Goal: Task Accomplishment & Management: Manage account settings

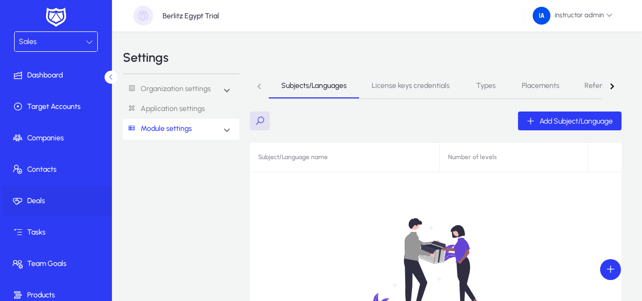
scroll to position [80, 0]
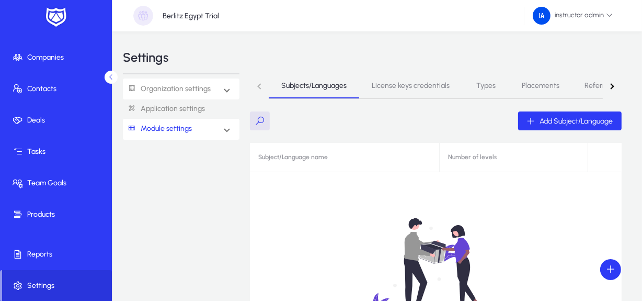
click at [202, 84] on link "Organization settings" at bounding box center [167, 88] width 88 height 19
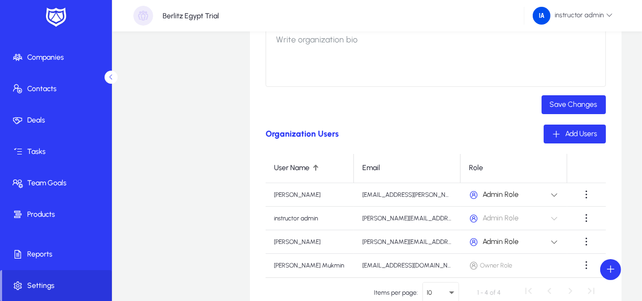
scroll to position [278, 0]
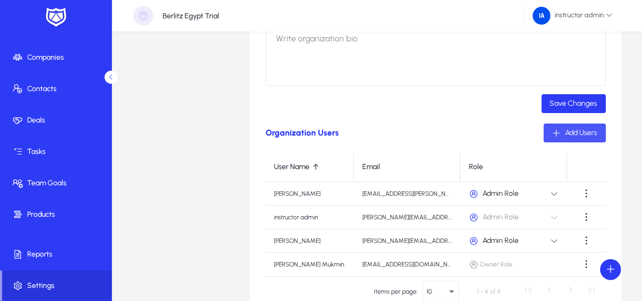
click at [575, 128] on span "Add Users" at bounding box center [582, 132] width 32 height 9
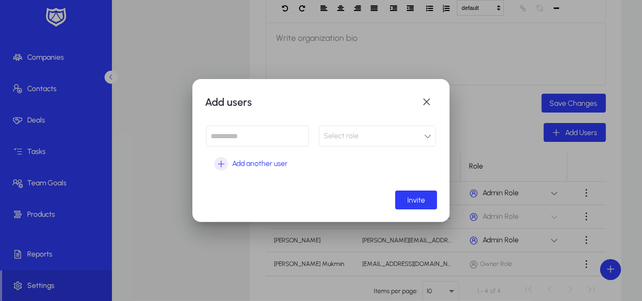
click at [241, 137] on input at bounding box center [257, 135] width 103 height 21
type input "**********"
click at [395, 190] on button "Invite" at bounding box center [416, 199] width 42 height 19
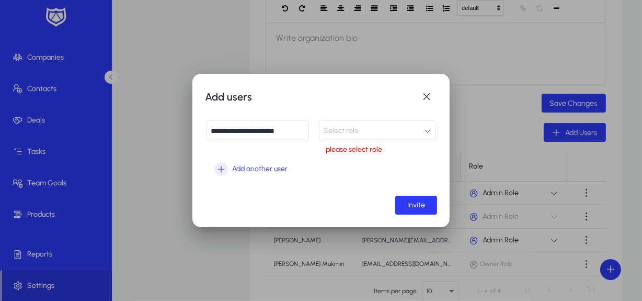
click at [351, 122] on div "Select role" at bounding box center [377, 130] width 116 height 19
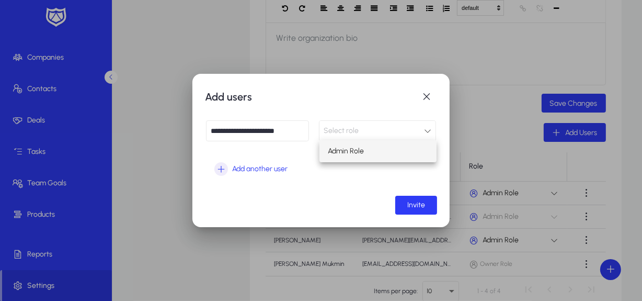
click at [353, 146] on span "Admin Role" at bounding box center [346, 151] width 36 height 13
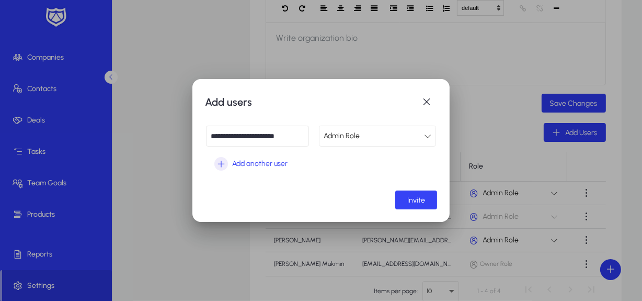
click at [427, 194] on span "submit" at bounding box center [416, 199] width 42 height 25
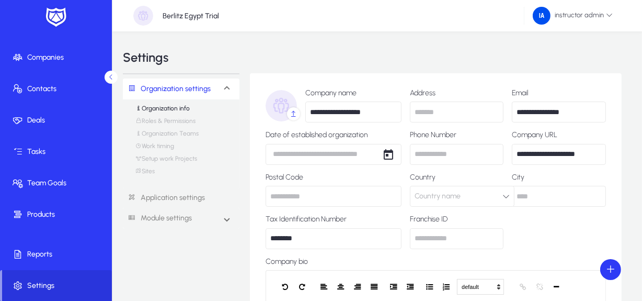
click at [144, 10] on img at bounding box center [143, 16] width 20 height 20
click at [111, 74] on icon at bounding box center [111, 77] width 7 height 7
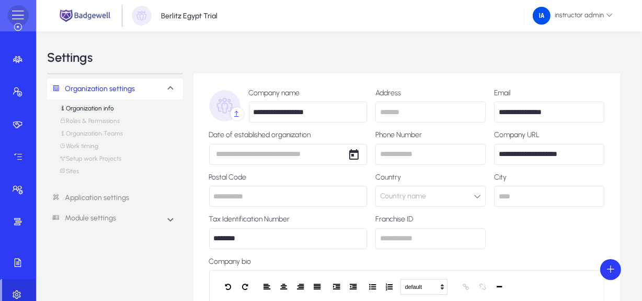
click at [18, 18] on span at bounding box center [18, 15] width 21 height 21
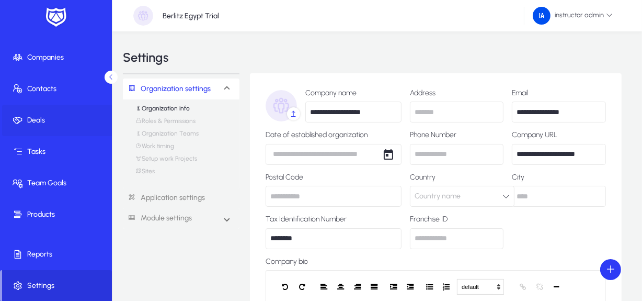
scroll to position [0, 0]
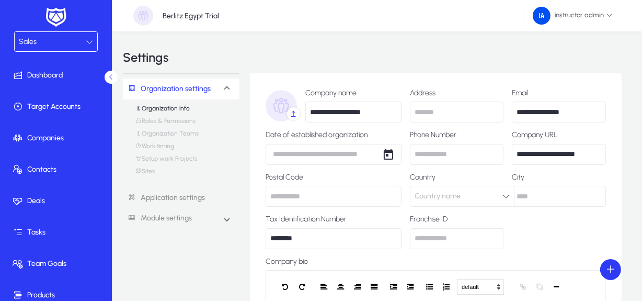
click at [65, 41] on div "Sales" at bounding box center [52, 42] width 67 height 14
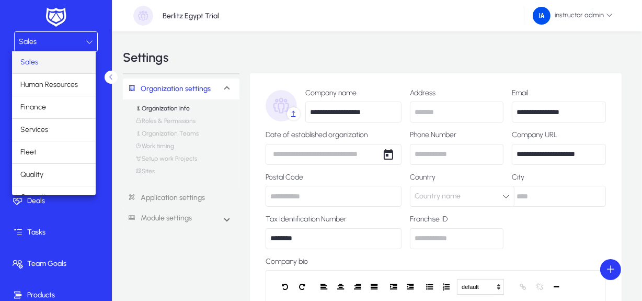
click at [103, 21] on div at bounding box center [321, 150] width 642 height 301
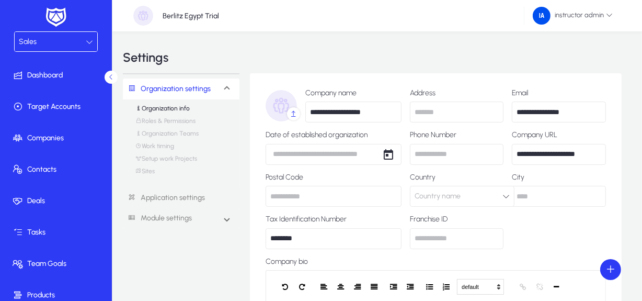
scroll to position [80, 0]
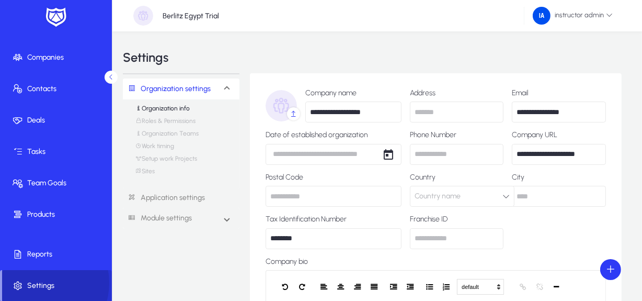
click at [37, 282] on span "Settings" at bounding box center [57, 285] width 110 height 10
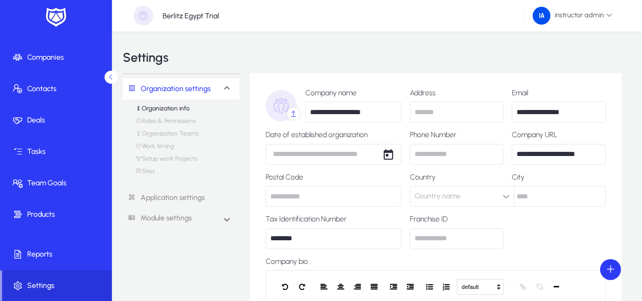
click at [220, 89] on mat-expansion-panel-header "Organization settings" at bounding box center [181, 88] width 117 height 21
click at [196, 90] on link "Organization settings" at bounding box center [167, 88] width 88 height 19
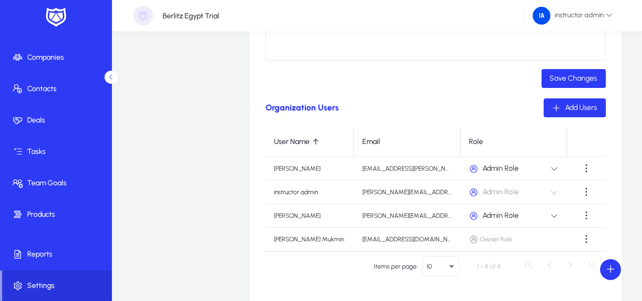
scroll to position [303, 0]
click at [590, 101] on span "button" at bounding box center [575, 107] width 62 height 25
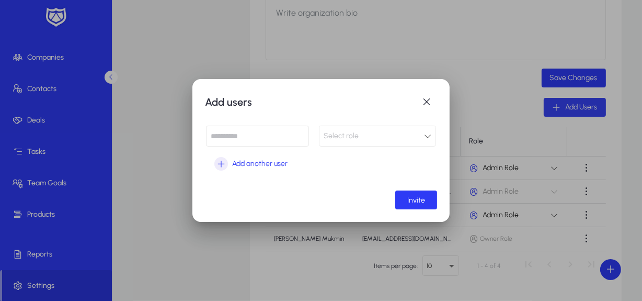
scroll to position [0, 0]
click at [423, 103] on span "button" at bounding box center [426, 101] width 21 height 21
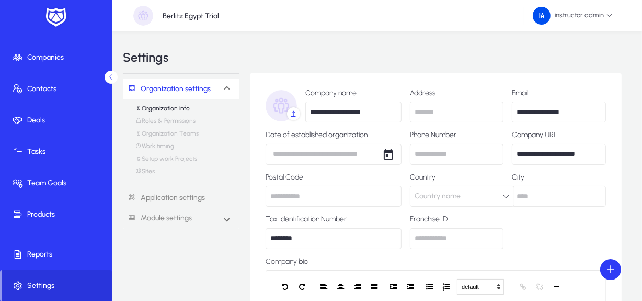
click at [157, 122] on link "Roles & Permissions" at bounding box center [165, 123] width 60 height 13
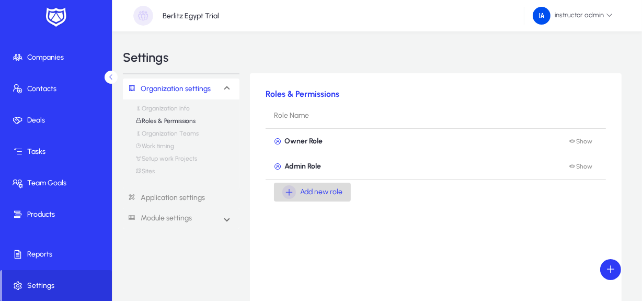
click at [309, 198] on span "Add new role" at bounding box center [321, 192] width 42 height 13
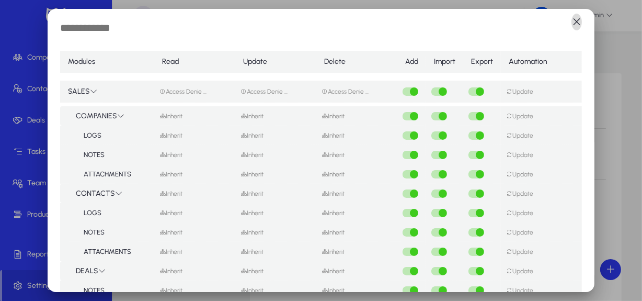
click at [573, 21] on span "button" at bounding box center [576, 21] width 21 height 21
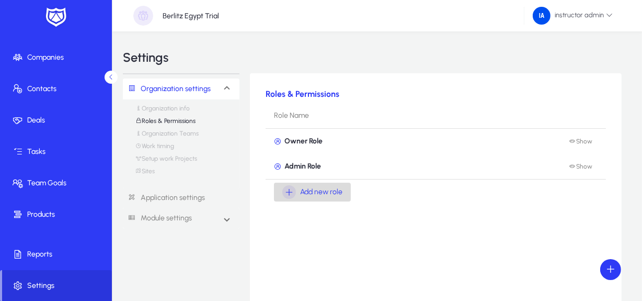
click at [323, 191] on span "Add new role" at bounding box center [321, 192] width 42 height 13
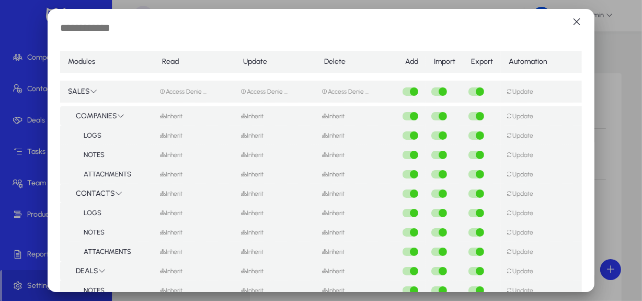
click at [123, 32] on input "text" at bounding box center [146, 28] width 172 height 15
type input "**********"
click at [187, 89] on mat-select-trigger "Access Denie ..." at bounding box center [182, 91] width 47 height 7
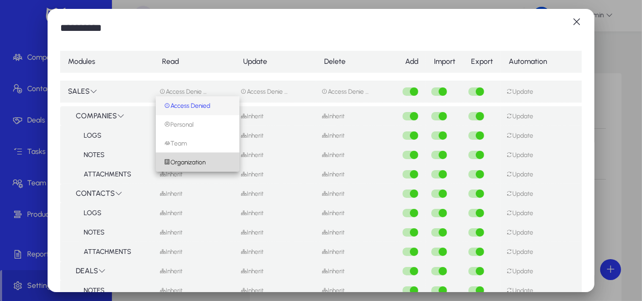
click at [180, 163] on span "Organization" at bounding box center [184, 161] width 41 height 7
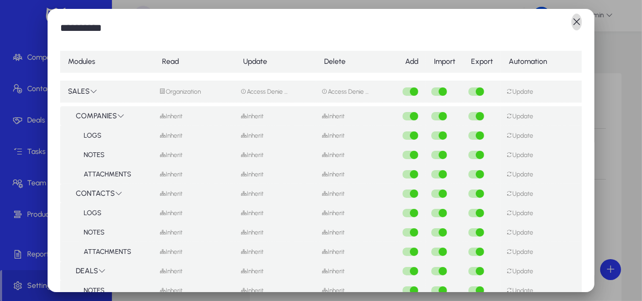
click at [574, 23] on span "button" at bounding box center [576, 21] width 21 height 21
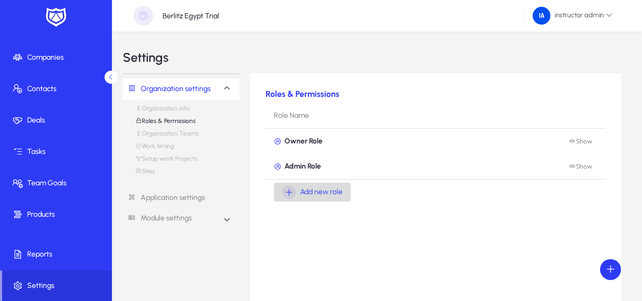
click at [334, 193] on span "Add new role" at bounding box center [321, 192] width 42 height 13
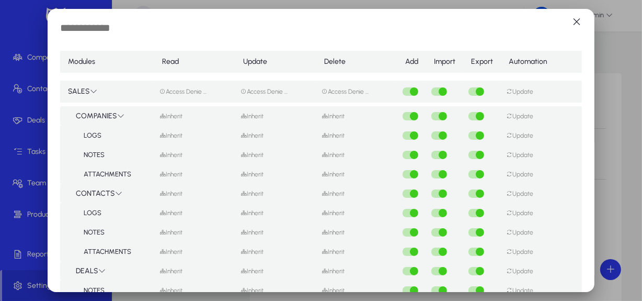
click at [153, 29] on input "text" at bounding box center [146, 28] width 172 height 15
click at [171, 87] on div "Access Denie ..." at bounding box center [194, 91] width 71 height 9
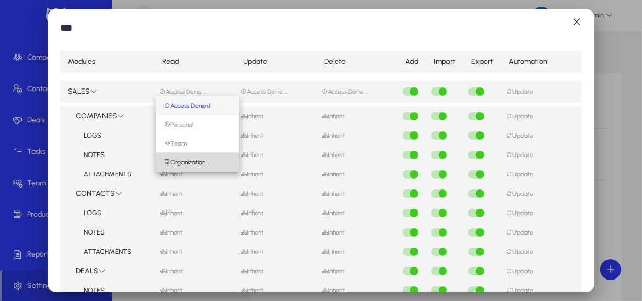
click at [178, 158] on span "Organization" at bounding box center [184, 161] width 41 height 7
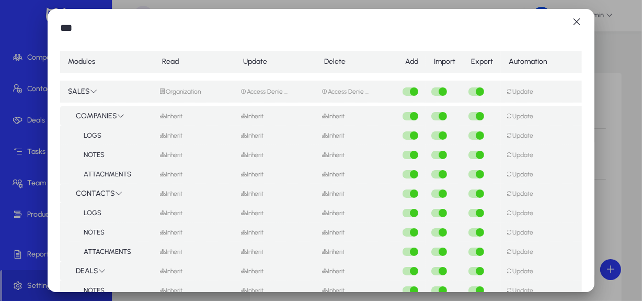
click at [245, 88] on mat-select-trigger "Access Denie ..." at bounding box center [263, 91] width 47 height 7
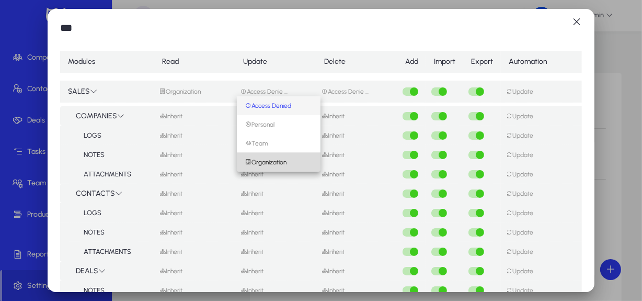
click at [264, 159] on span "Organization" at bounding box center [265, 161] width 41 height 7
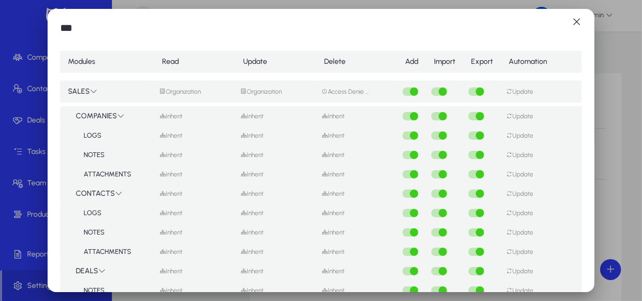
click at [325, 85] on td "Access Denie ..." at bounding box center [356, 91] width 81 height 30
click at [329, 91] on mat-select-trigger "Access Denie ..." at bounding box center [344, 91] width 47 height 7
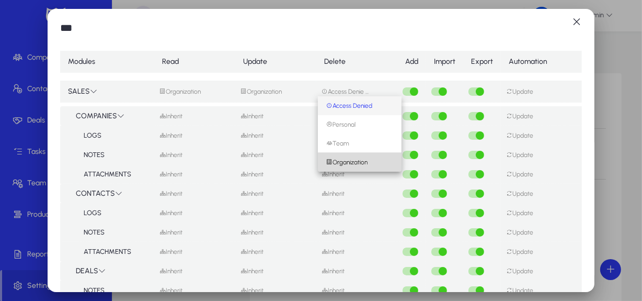
click at [345, 160] on span "Organization" at bounding box center [346, 161] width 41 height 7
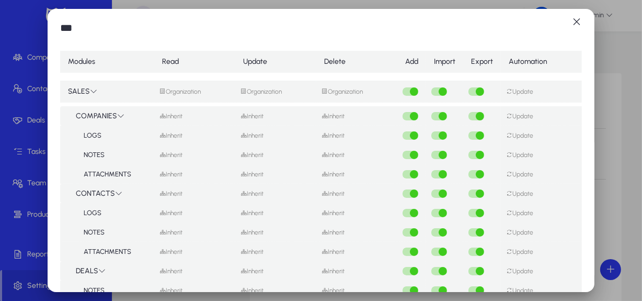
click at [99, 27] on input "***" at bounding box center [95, 28] width 71 height 15
type input "*"
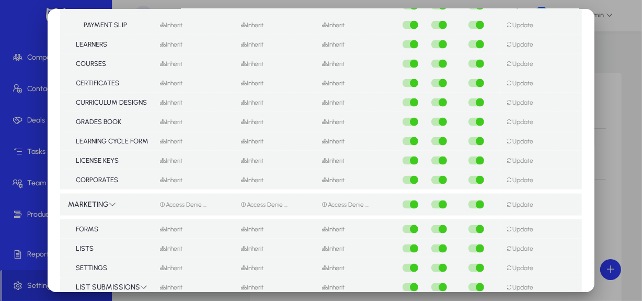
scroll to position [1408, 0]
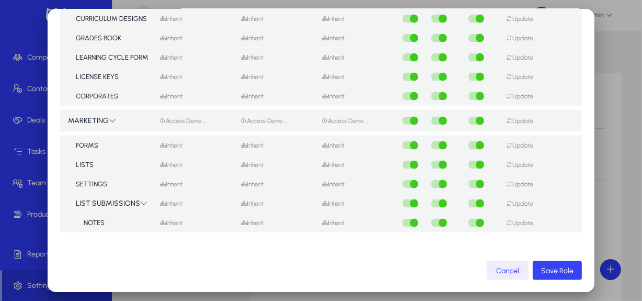
type input "**********"
click at [541, 270] on span "Save Role" at bounding box center [557, 270] width 32 height 9
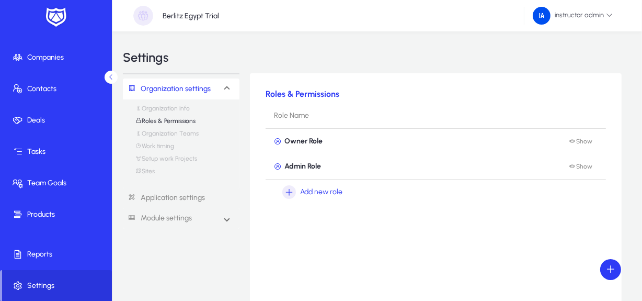
scroll to position [0, 0]
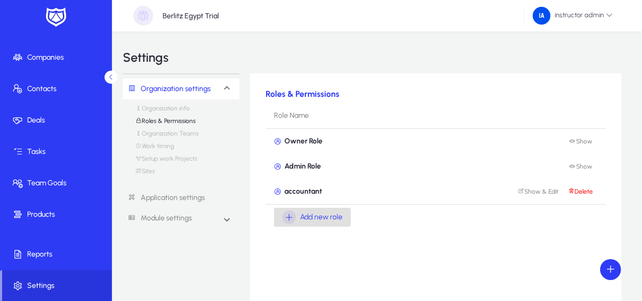
click at [186, 86] on link "Organization settings" at bounding box center [167, 88] width 88 height 19
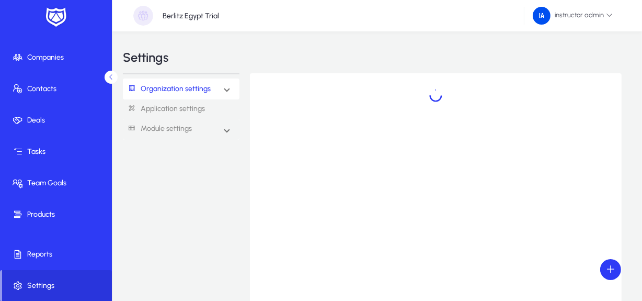
click at [186, 86] on link "Organization settings" at bounding box center [167, 88] width 88 height 19
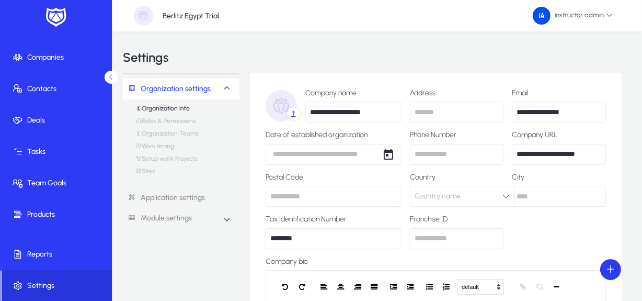
click at [178, 105] on link "Organization info" at bounding box center [162, 111] width 54 height 13
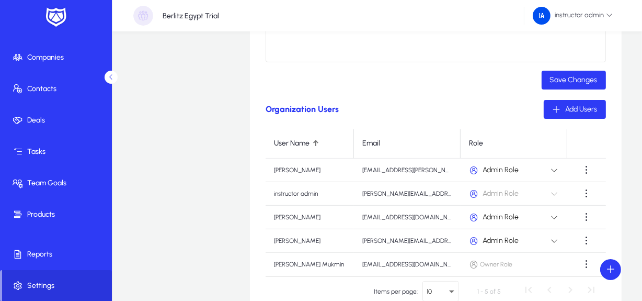
scroll to position [356, 0]
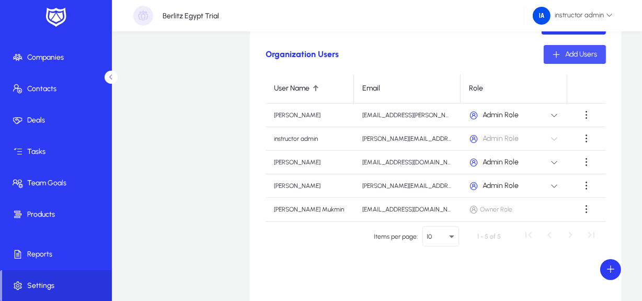
click at [563, 50] on div "Add Users" at bounding box center [574, 54] width 45 height 9
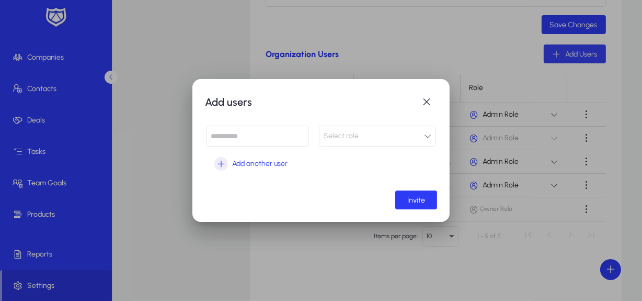
scroll to position [0, 0]
click at [233, 134] on input at bounding box center [257, 135] width 103 height 21
click at [369, 139] on div "Select role" at bounding box center [374, 136] width 100 height 14
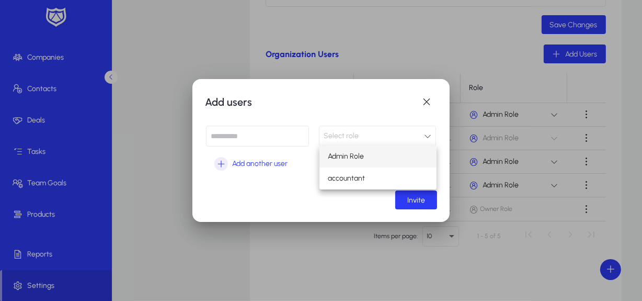
click at [429, 97] on div at bounding box center [321, 150] width 642 height 301
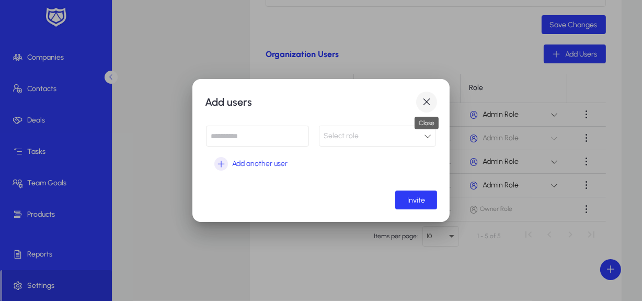
click at [428, 101] on span "button" at bounding box center [426, 101] width 21 height 21
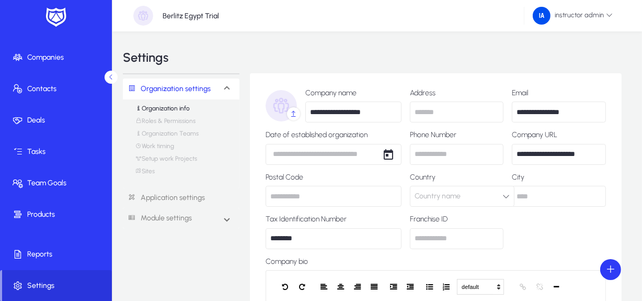
click at [185, 134] on link "Organization Teams" at bounding box center [166, 136] width 63 height 13
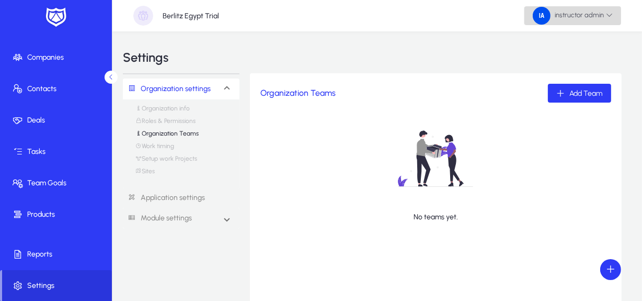
click at [580, 22] on span "instructor admin" at bounding box center [573, 16] width 80 height 18
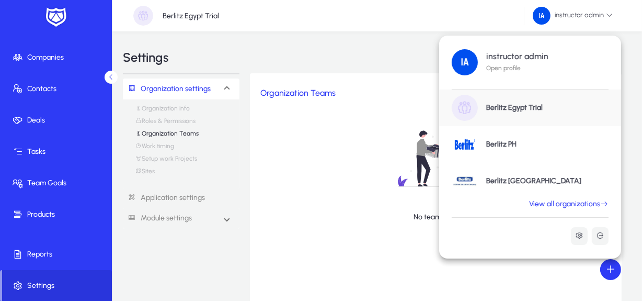
scroll to position [60, 0]
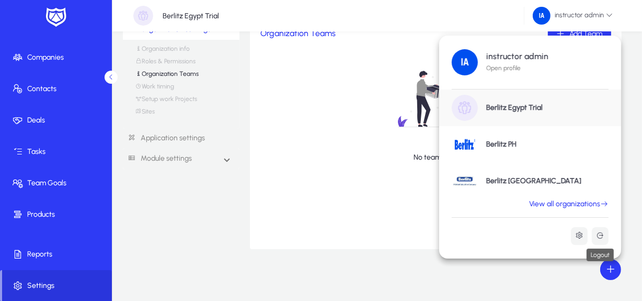
click at [597, 236] on icon at bounding box center [600, 235] width 8 height 8
